Goal: Navigation & Orientation: Understand site structure

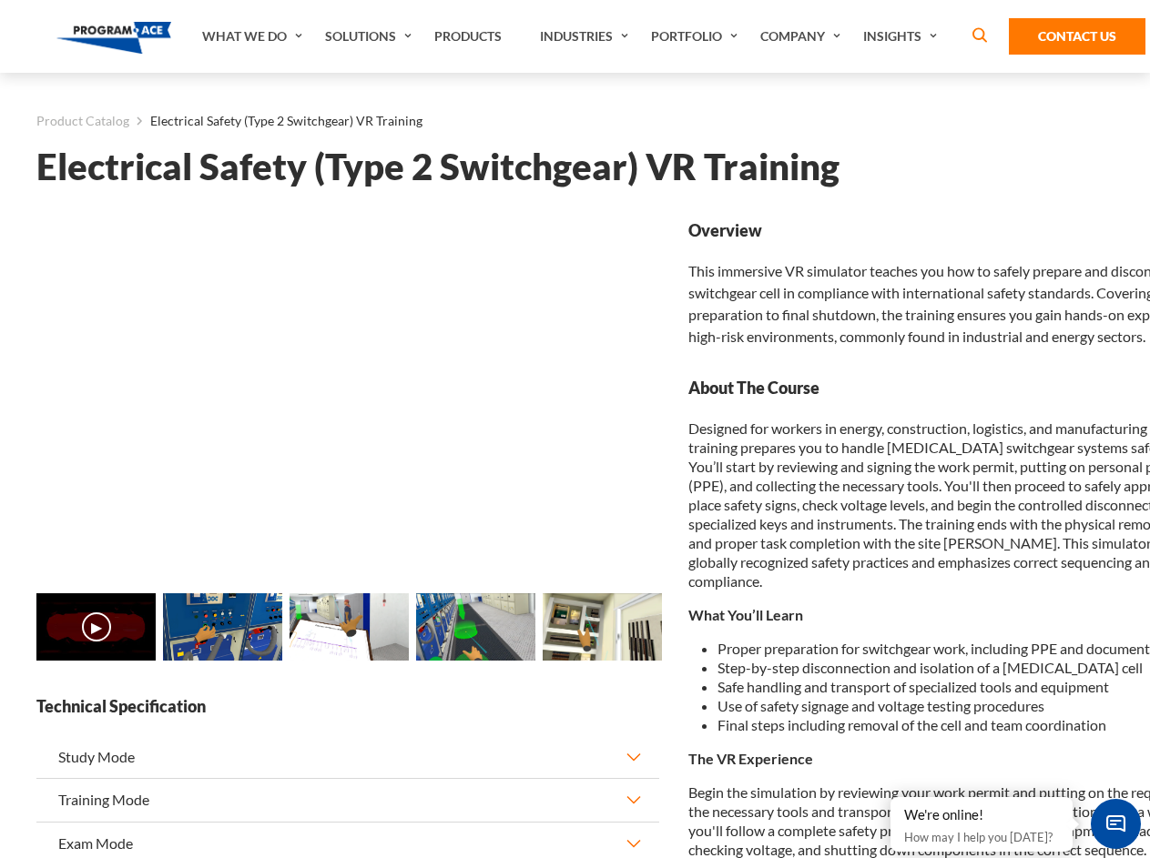
click at [254, 36] on link "What We Do" at bounding box center [254, 36] width 123 height 73
click at [371, 36] on link "Solutions" at bounding box center [370, 36] width 109 height 73
click at [586, 36] on link "Industries" at bounding box center [586, 36] width 111 height 73
click at [804, 36] on link "Company" at bounding box center [802, 36] width 103 height 73
click at [903, 36] on link "Insights" at bounding box center [902, 36] width 96 height 73
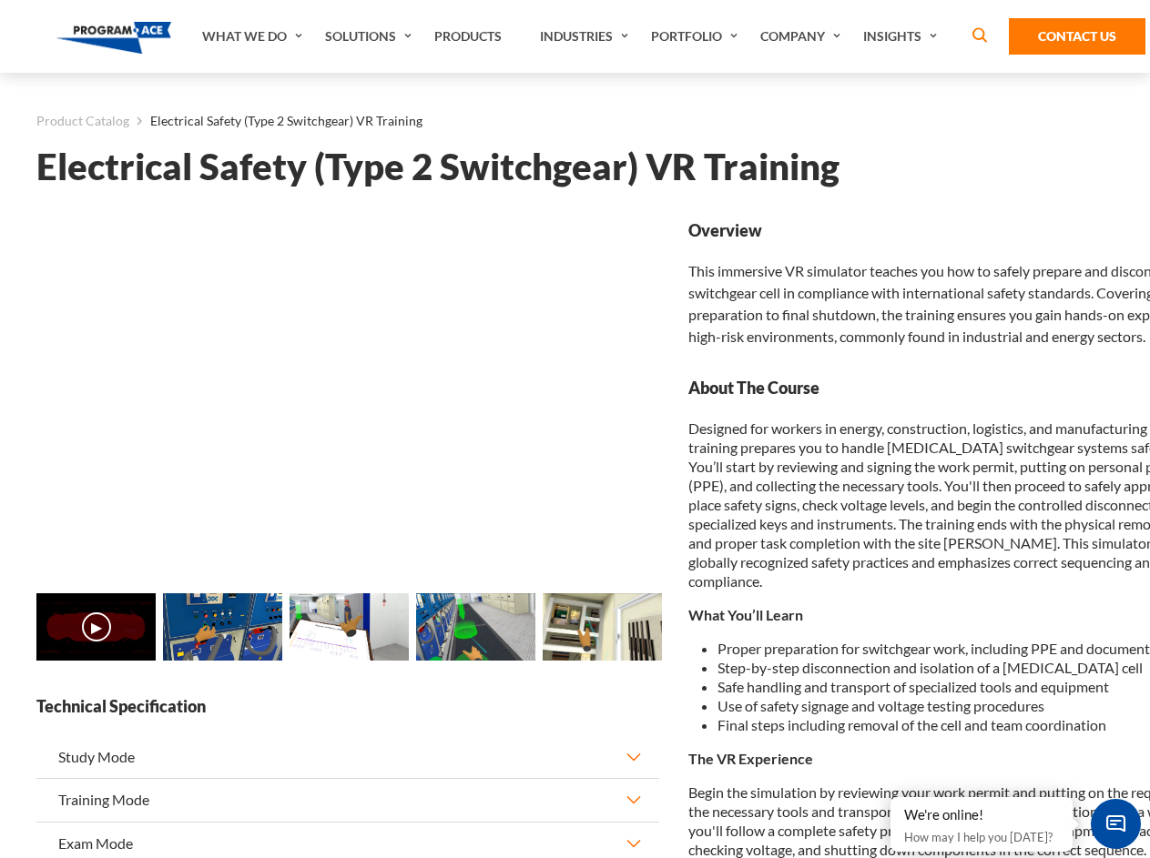
click at [0, 648] on main "Product Catalog Electrical Safety (Type 2 Switchgear) VR Training Electrical Sa…" at bounding box center [575, 803] width 1150 height 1460
